Goal: Use online tool/utility: Utilize a website feature to perform a specific function

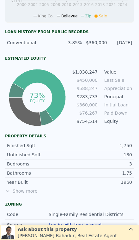
scroll to position [254, 0]
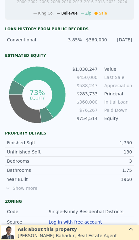
click at [23, 189] on span "Show more" at bounding box center [69, 188] width 129 height 6
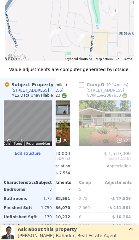
scroll to position [775, 0]
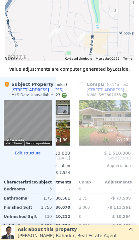
click at [108, 119] on div "23" at bounding box center [105, 123] width 52 height 46
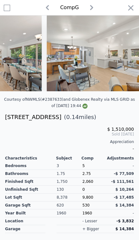
click at [134, 0] on div "Comp G" at bounding box center [69, 7] width 139 height 15
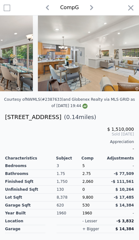
click at [134, 0] on div "Comp G" at bounding box center [69, 7] width 139 height 15
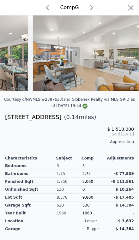
scroll to position [0, 205]
click at [133, 8] on icon "button" at bounding box center [131, 7] width 9 height 9
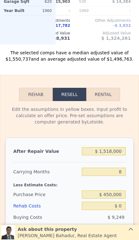
scroll to position [1010, 0]
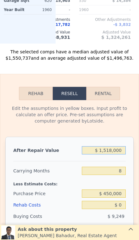
click at [121, 152] on input "$ 1,518,000" at bounding box center [104, 150] width 44 height 8
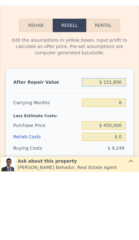
type input "$ 15,180"
type input "-$ 356,732"
type input "$ 1,518"
type input "-$ 493,714"
type input "$ 15"
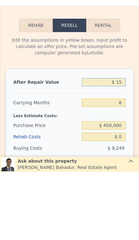
type input "-$ 494,961"
type input "$ 1"
type input "-$ 495,097"
type input "$ 10"
type input "-$ 495,088"
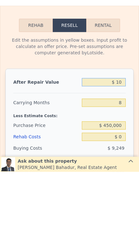
type input "$ 1"
type input "-$ 495,097"
type input "$ 150"
type input "-$ 495,083"
type input "$ 1,500"
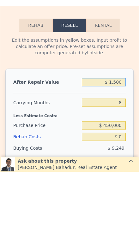
type input "-$ 493,732"
type input "$ 15,000"
type input "-$ 481,426"
type input "$ 150,000"
type input "-$ 358,373"
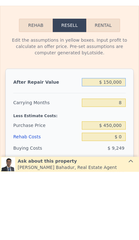
type input "$ 1,500,000"
type input "$ 872,157"
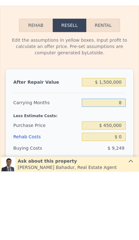
click at [125, 167] on input "8" at bounding box center [104, 171] width 44 height 8
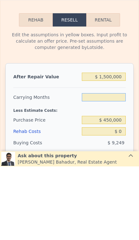
type input "3"
type input "$ 896,718"
type input "3"
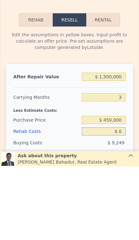
click at [125, 201] on input "$ 0" at bounding box center [104, 205] width 44 height 8
type input "$ 15"
type input "$ 896,717"
type input "$ 150"
type input "$ 896,563"
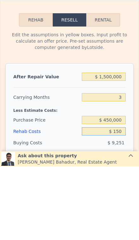
type input "$ 1,500"
type input "$ 895,158"
type input "$ 150"
type input "$ 896,563"
type input "$ 1"
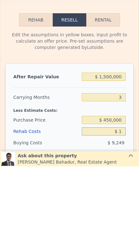
type input "$ 896,717"
type input "$ 10"
type input "$ 896,708"
type input "$ 1,000"
type input "$ 896,613"
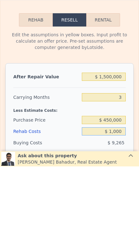
type input "$ 10,000"
type input "$ 886,318"
type input "$ 100,000"
type input "$ 792,718"
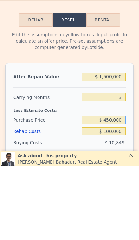
click at [123, 190] on input "$ 450,000" at bounding box center [104, 194] width 44 height 8
type input "$ 4"
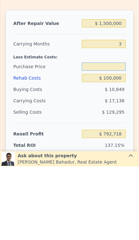
scroll to position [1062, 0]
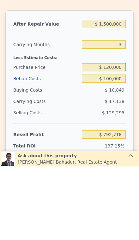
type input "$ 1,200,000"
type input "$ 10,221"
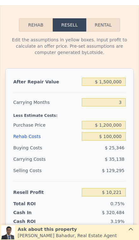
scroll to position [1078, 0]
click at [120, 129] on input "$ 1,200,000" at bounding box center [104, 125] width 44 height 8
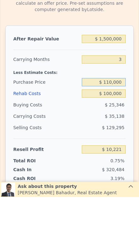
type input "$ 1,100,000"
type input "$ 114,554"
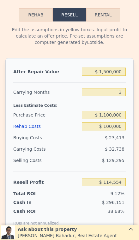
scroll to position [1088, 0]
click at [125, 115] on input "$ 1,100,000" at bounding box center [104, 115] width 44 height 8
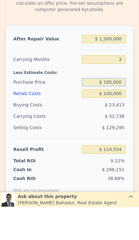
type input "$ 1,050,000"
type input "$ 166,720"
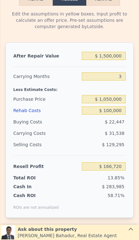
scroll to position [1104, 0]
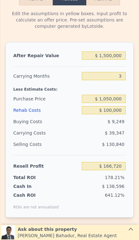
type input "$ 1,518,000"
type input "8"
type input "$ 0"
type input "$ 888,564"
